Goal: Information Seeking & Learning: Learn about a topic

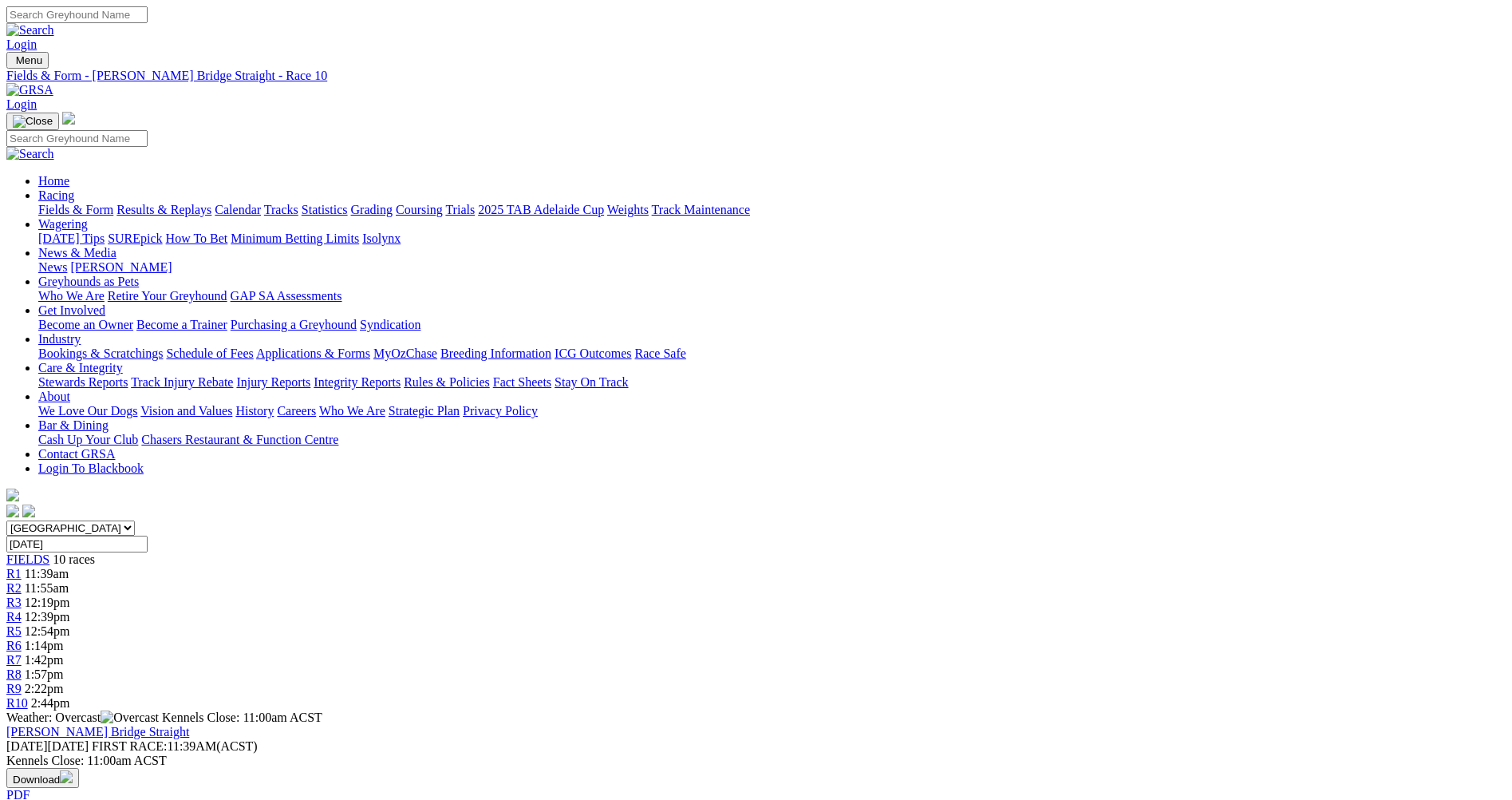
click at [68, 567] on span "11:39am" at bounding box center [47, 573] width 44 height 14
click at [483, 581] on div "R2 11:55am" at bounding box center [756, 588] width 1499 height 14
click at [70, 595] on span "12:19pm" at bounding box center [47, 602] width 46 height 14
click at [672, 610] on div "R4 12:39pm" at bounding box center [756, 617] width 1499 height 14
click at [768, 624] on div "R5 12:54pm" at bounding box center [756, 631] width 1499 height 14
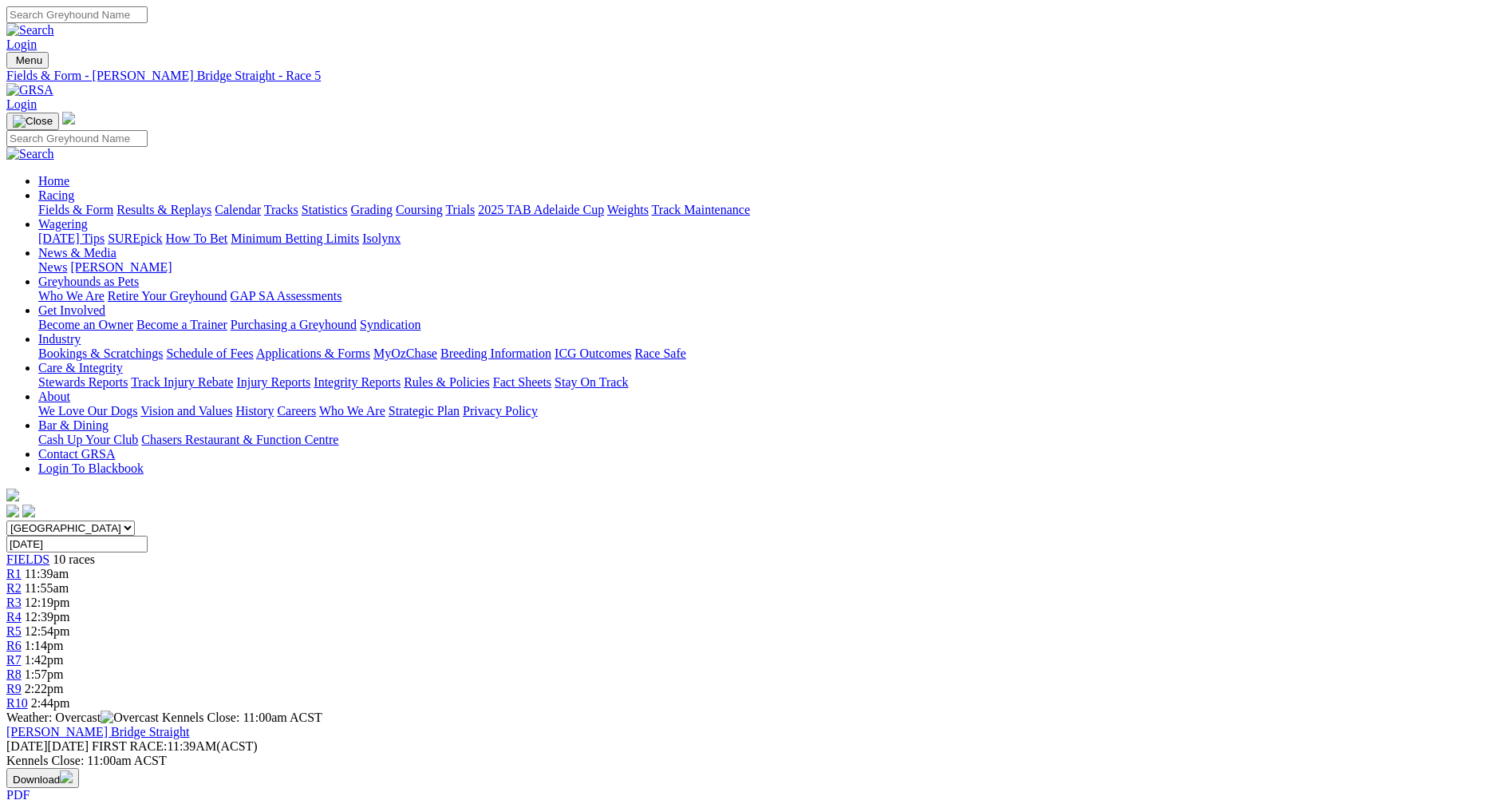
click at [863, 639] on div "R6 1:14pm" at bounding box center [756, 646] width 1499 height 14
click at [22, 653] on span "R7" at bounding box center [14, 659] width 15 height 14
click at [1035, 667] on div "R8 1:57pm" at bounding box center [756, 675] width 1499 height 14
click at [63, 682] on span "2:22pm" at bounding box center [44, 688] width 39 height 14
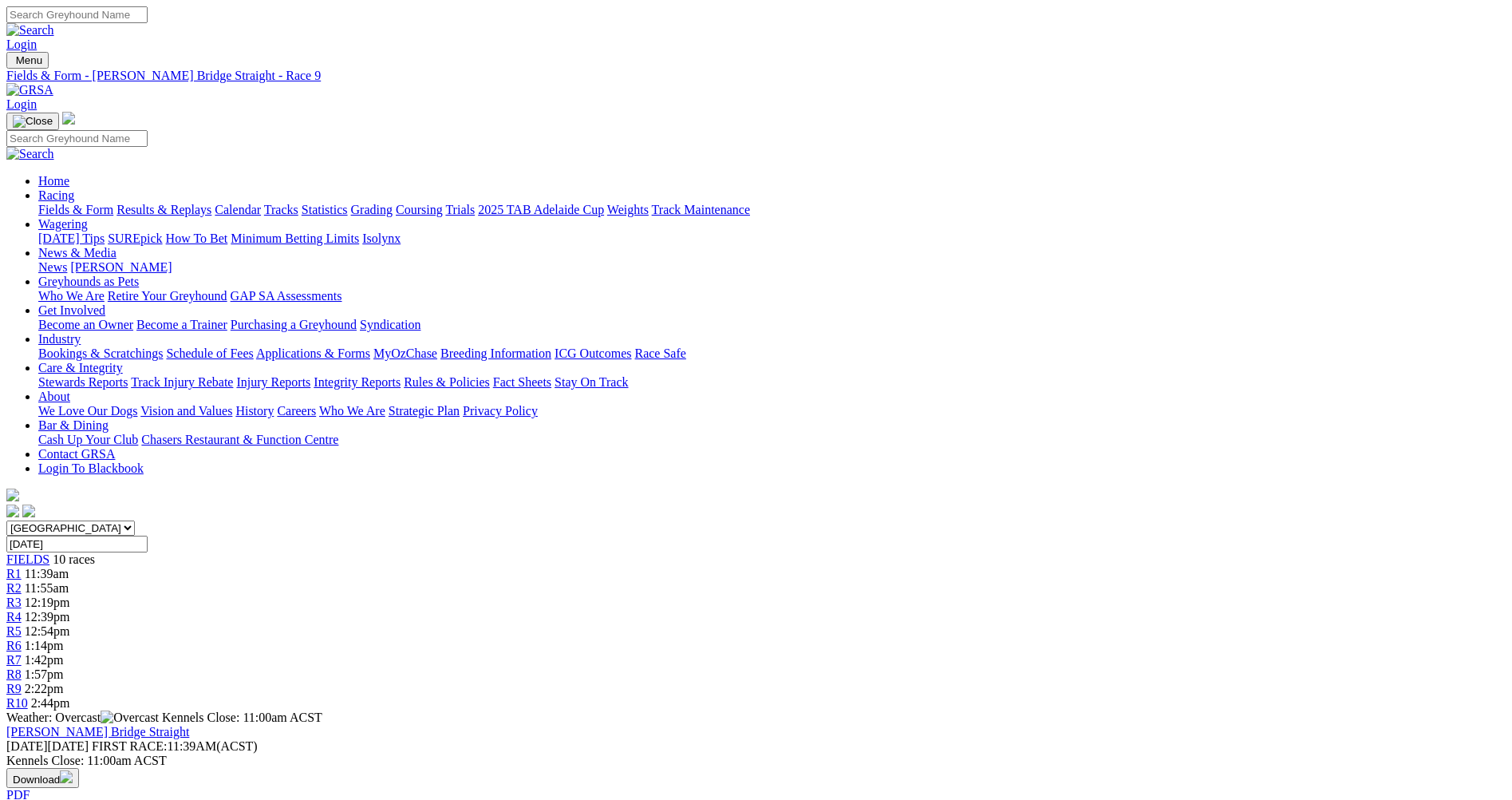
click at [70, 696] on span "2:44pm" at bounding box center [51, 703] width 39 height 14
click at [22, 567] on link "R1" at bounding box center [14, 573] width 15 height 14
